Goal: Transaction & Acquisition: Purchase product/service

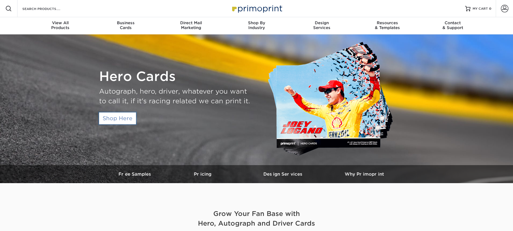
click at [119, 115] on link "Shop Here" at bounding box center [117, 119] width 37 height 12
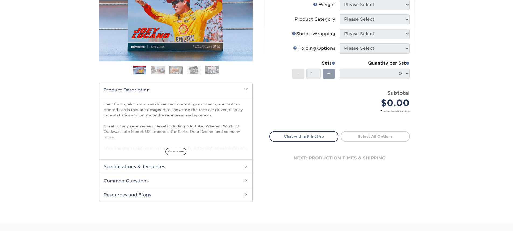
scroll to position [108, 0]
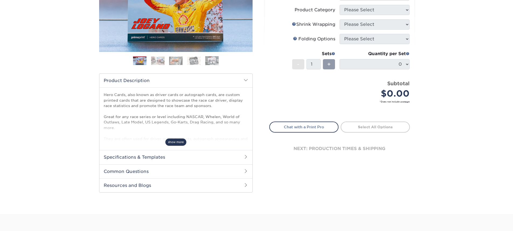
click at [177, 146] on span "show more" at bounding box center [175, 142] width 21 height 7
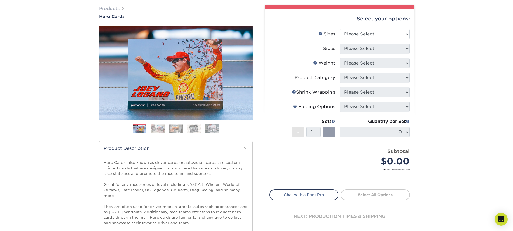
scroll to position [0, 0]
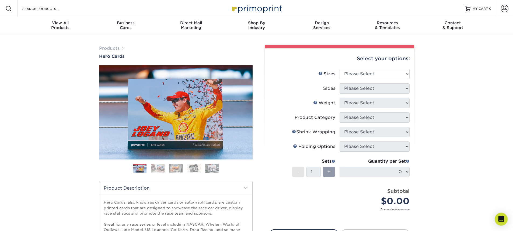
click at [168, 169] on ol at bounding box center [176, 170] width 154 height 13
click at [155, 172] on img at bounding box center [157, 168] width 13 height 8
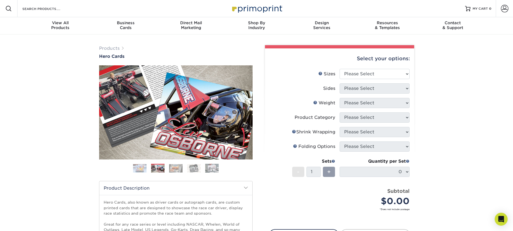
click at [174, 169] on img at bounding box center [175, 168] width 13 height 8
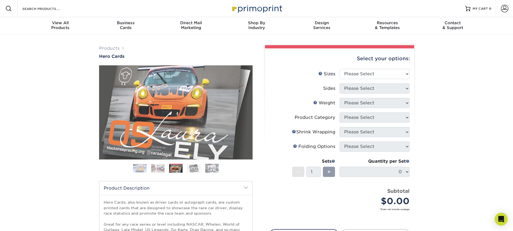
click at [192, 167] on img at bounding box center [193, 168] width 13 height 8
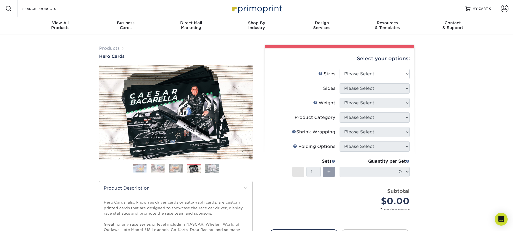
click at [210, 167] on img at bounding box center [211, 168] width 13 height 9
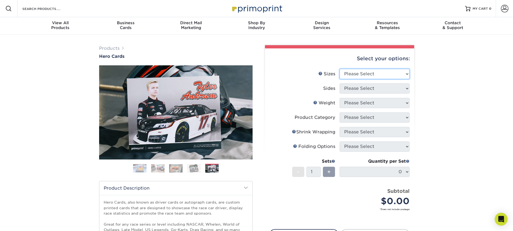
click at [371, 76] on select "Please Select 1.5" x 7" 4" x 6" 5" x 7" 6" x 8" 6" x 8.5" 6" x 9" 7" x 8.5" 7.5…" at bounding box center [375, 74] width 70 height 10
select select "4.00x6.00"
click at [340, 69] on select "Please Select 1.5" x 7" 4" x 6" 5" x 7" 6" x 8" 6" x 8.5" 6" x 9" 7" x 8.5" 7.5…" at bounding box center [375, 74] width 70 height 10
click at [365, 89] on select "Please Select Print Both Sides Print Front Only" at bounding box center [375, 89] width 70 height 10
select select "32d3c223-f82c-492b-b915-ba065a00862f"
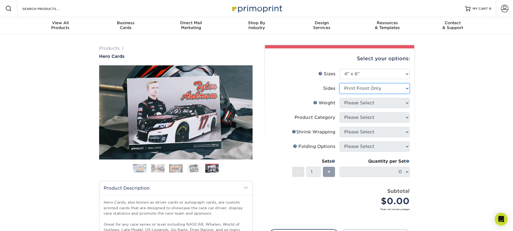
click at [340, 84] on select "Please Select Print Both Sides Print Front Only" at bounding box center [375, 89] width 70 height 10
click at [354, 105] on select "Please Select 14PT 100LB 16PT" at bounding box center [375, 103] width 70 height 10
select select "100LB"
click at [340, 98] on select "Please Select 14PT 100LB 16PT" at bounding box center [375, 103] width 70 height 10
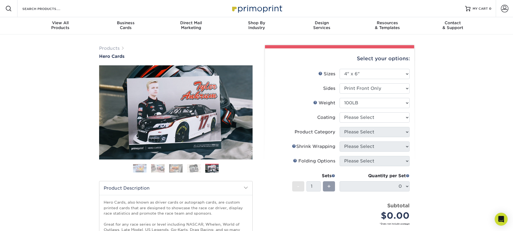
click at [357, 123] on li "Coating" at bounding box center [340, 120] width 140 height 15
click at [353, 120] on select at bounding box center [375, 118] width 70 height 10
click at [337, 159] on label "Folds Help Folding Options" at bounding box center [305, 161] width 70 height 10
click at [392, 120] on select at bounding box center [375, 118] width 70 height 10
click at [452, 98] on div "Products Hero Cards Previous Next ," at bounding box center [256, 197] width 513 height 326
